Goal: Navigation & Orientation: Understand site structure

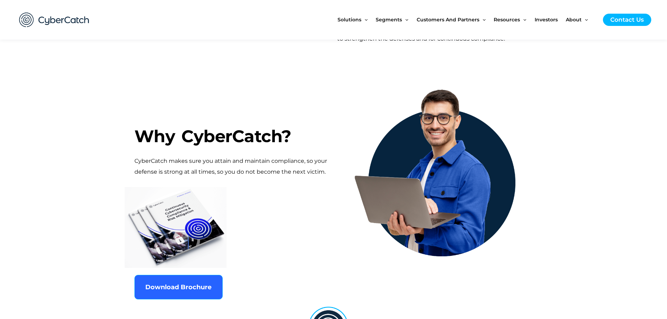
scroll to position [315, 0]
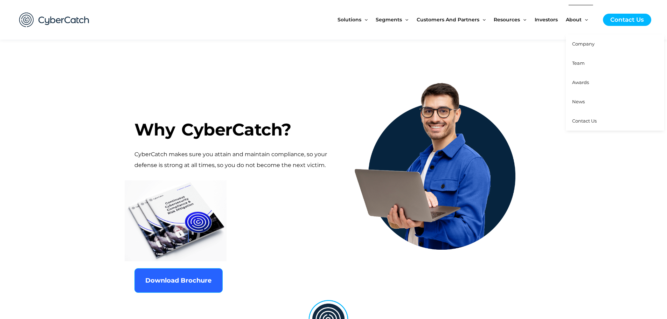
click at [580, 64] on span "Team" at bounding box center [578, 63] width 13 height 6
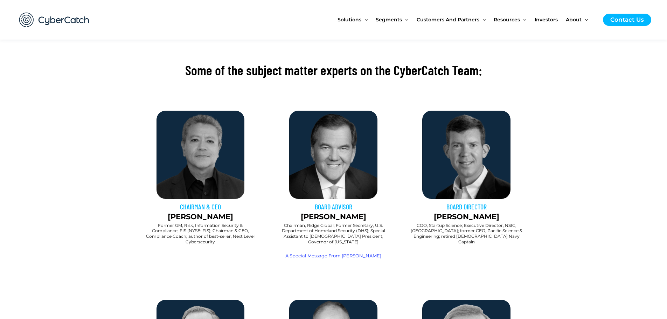
scroll to position [210, 0]
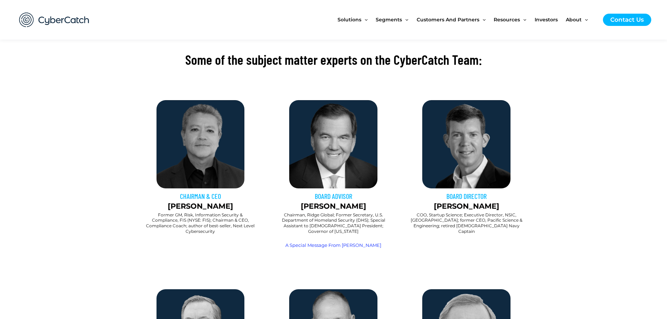
click at [218, 172] on img at bounding box center [201, 144] width 88 height 88
click at [220, 201] on p "Sai Huda" at bounding box center [201, 206] width 126 height 11
click at [218, 202] on p "Sai Huda" at bounding box center [201, 206] width 126 height 11
drag, startPoint x: 218, startPoint y: 205, endPoint x: 182, endPoint y: 206, distance: 36.5
click at [182, 206] on p "Sai Huda" at bounding box center [201, 206] width 126 height 11
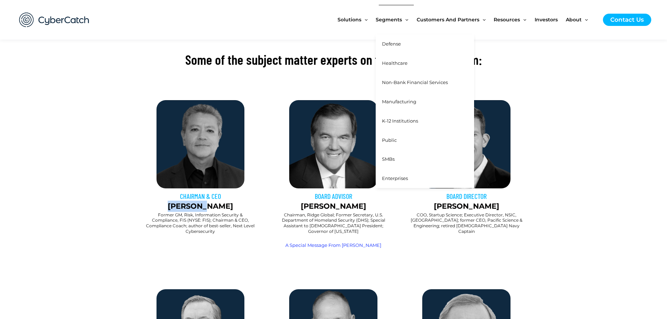
click at [394, 178] on span "Enterprises" at bounding box center [395, 178] width 26 height 6
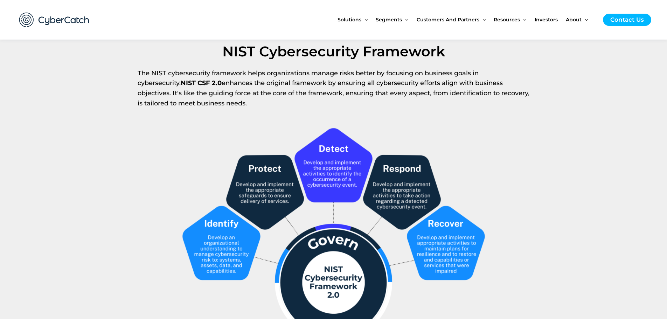
scroll to position [665, 0]
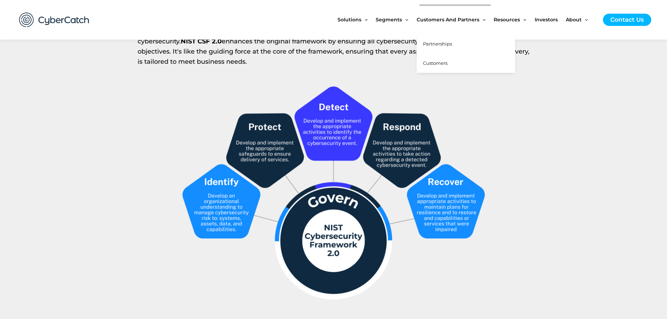
click at [444, 48] on link "Partnerships" at bounding box center [466, 43] width 98 height 19
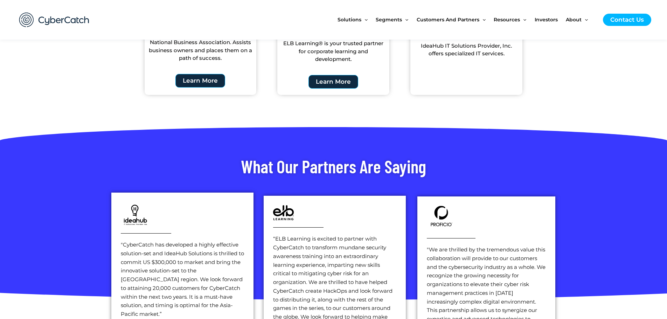
scroll to position [876, 0]
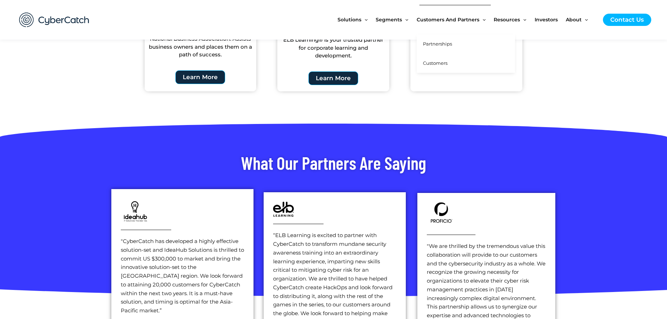
click at [448, 62] on span "Customers" at bounding box center [435, 63] width 25 height 6
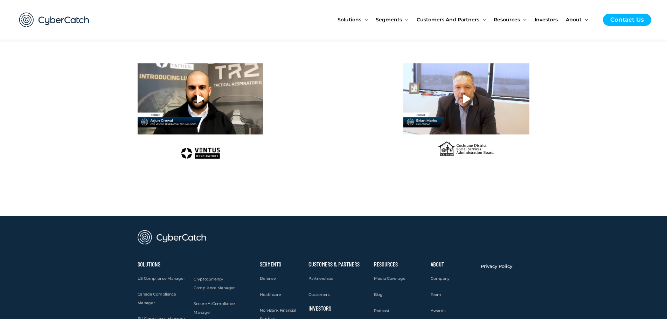
scroll to position [728, 0]
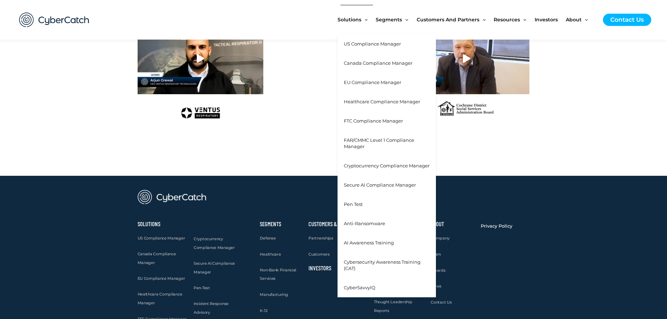
click at [371, 182] on span "Secure AI Compliance Manager" at bounding box center [380, 185] width 72 height 6
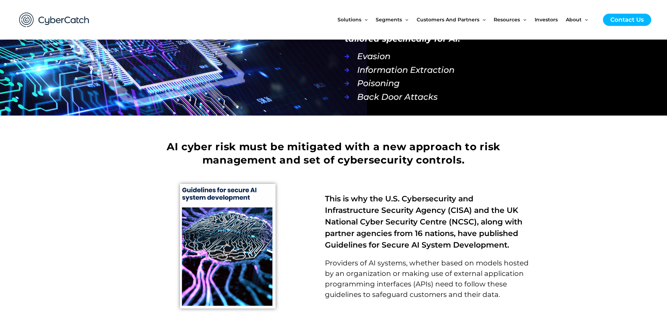
scroll to position [630, 0]
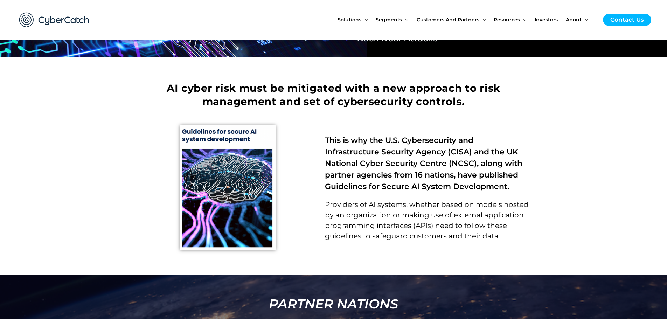
click at [70, 23] on img at bounding box center [54, 19] width 84 height 29
